Goal: Transaction & Acquisition: Obtain resource

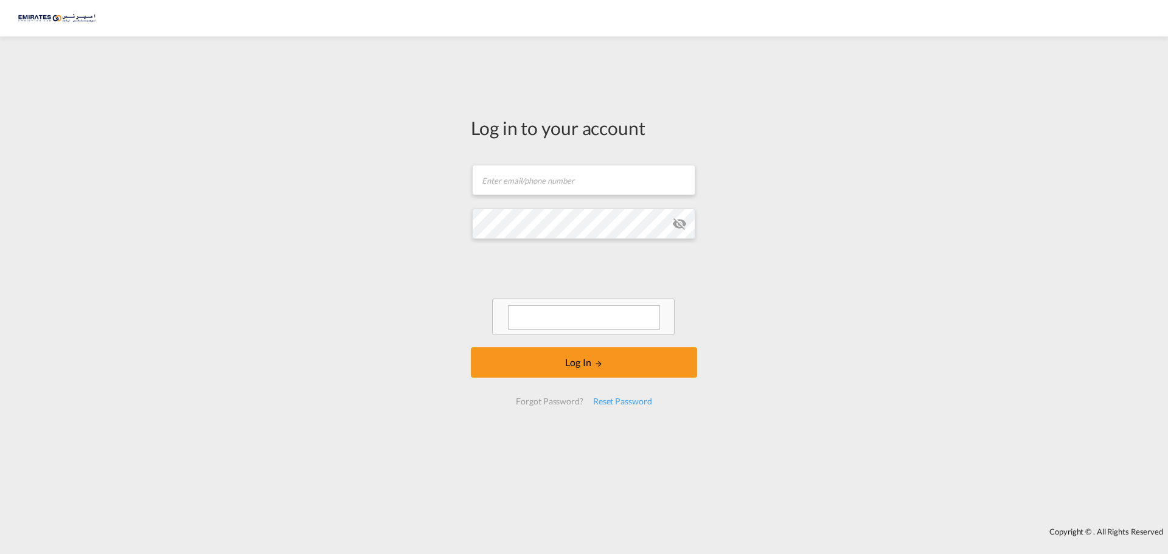
click at [547, 179] on input "text" at bounding box center [583, 180] width 223 height 30
type input "[EMAIL_ADDRESS][DOMAIN_NAME]"
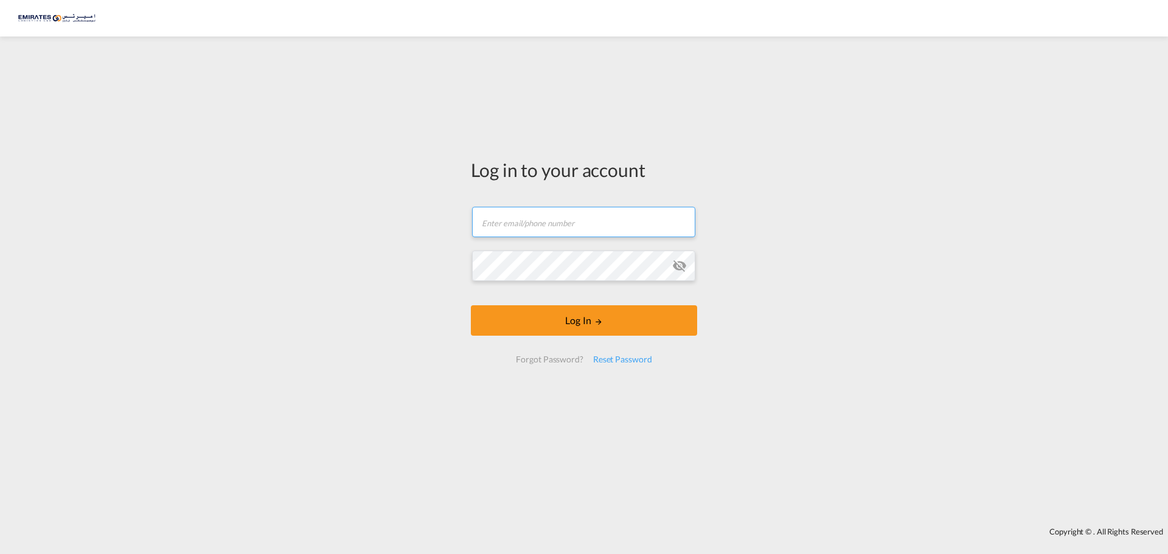
click at [547, 229] on input "text" at bounding box center [583, 222] width 223 height 30
type input "[EMAIL_ADDRESS][DOMAIN_NAME]"
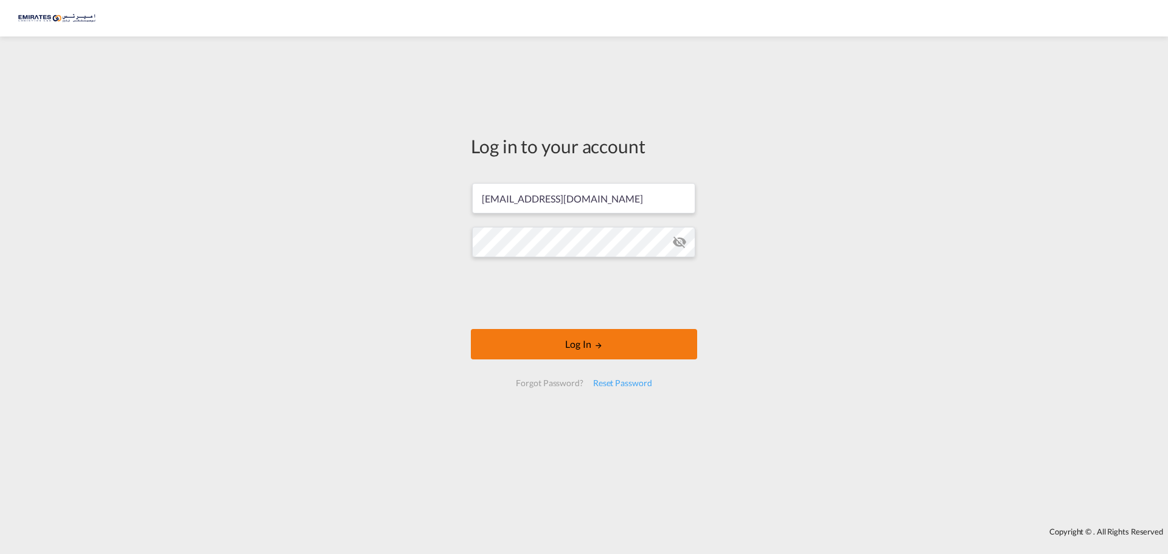
click at [566, 345] on button "Log In" at bounding box center [584, 344] width 226 height 30
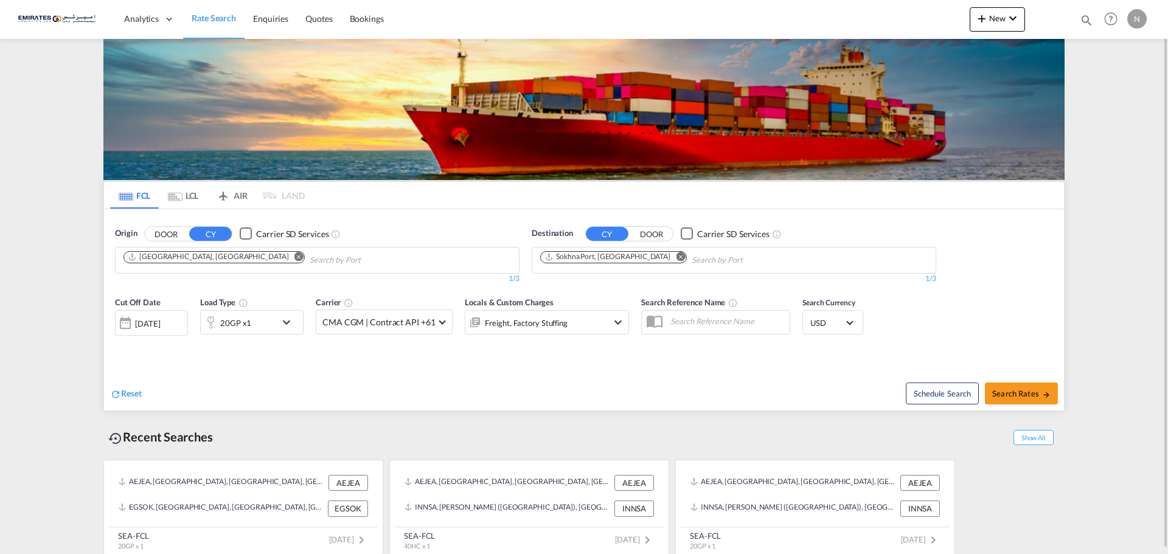
click at [676, 258] on md-icon "Remove" at bounding box center [680, 256] width 9 height 9
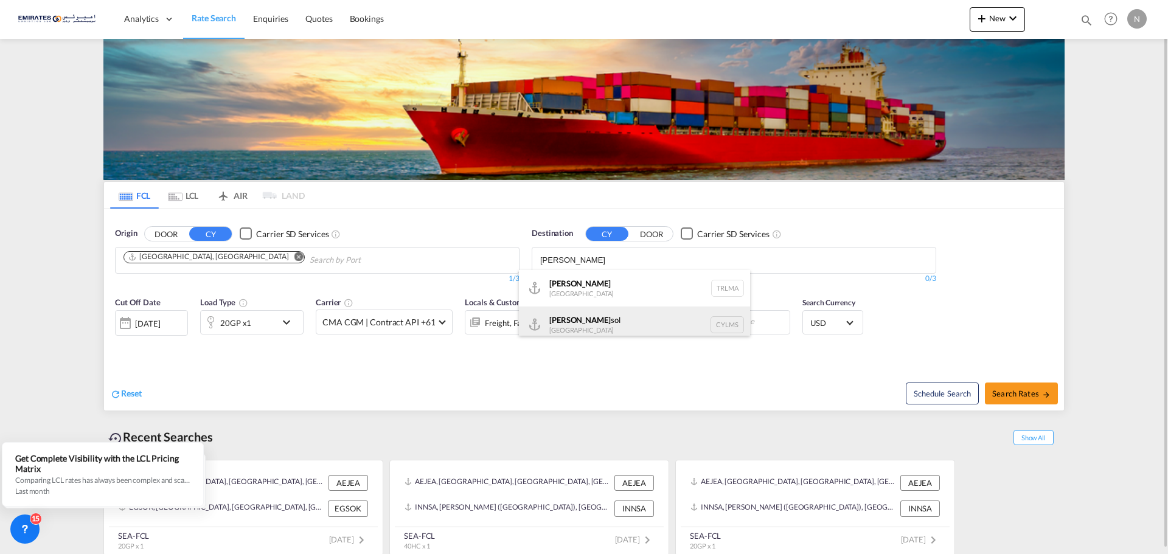
type input "[PERSON_NAME]"
click at [584, 320] on div "[PERSON_NAME] [GEOGRAPHIC_DATA] CYLMS" at bounding box center [634, 324] width 231 height 36
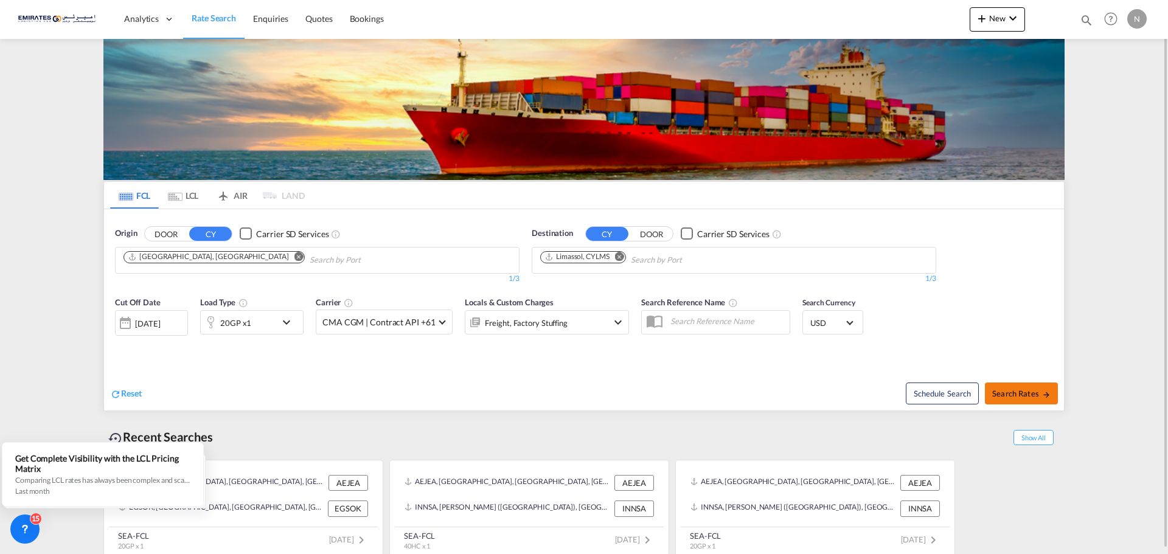
click at [1026, 396] on span "Search Rates" at bounding box center [1021, 394] width 58 height 10
type input "AEJEA to CYLMS / [DATE]"
